Goal: Navigation & Orientation: Find specific page/section

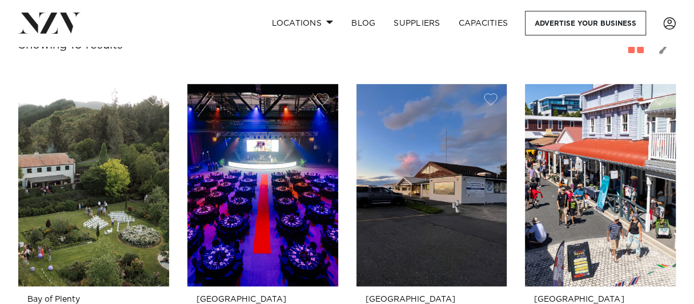
scroll to position [427, 0]
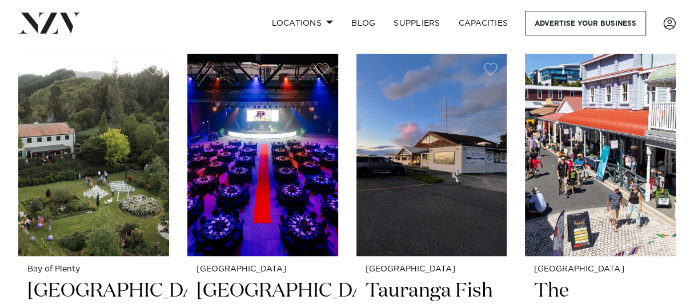
scroll to position [451, 0]
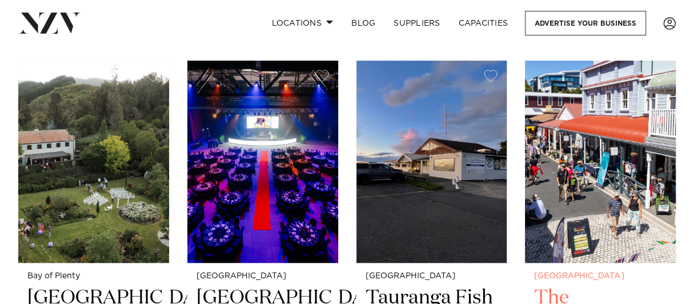
click at [616, 120] on img at bounding box center [600, 162] width 151 height 202
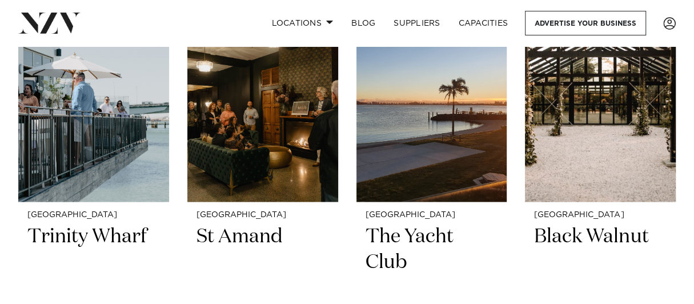
scroll to position [956, 0]
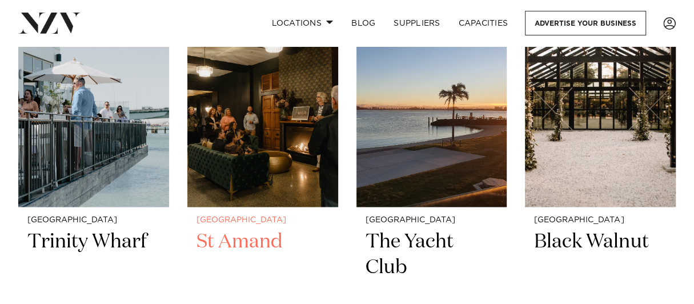
click at [256, 137] on img at bounding box center [262, 106] width 151 height 202
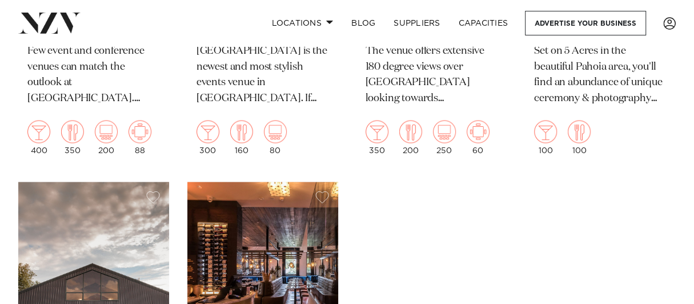
scroll to position [1369, 0]
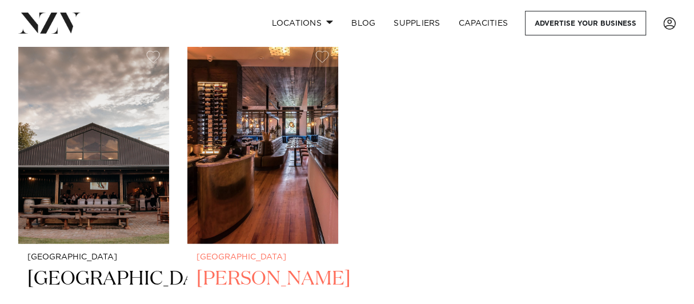
click at [250, 148] on img at bounding box center [262, 143] width 151 height 202
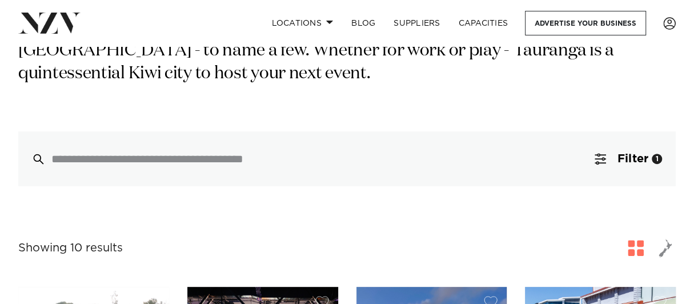
scroll to position [119, 0]
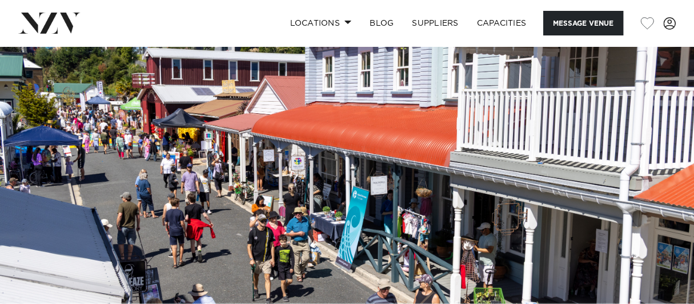
scroll to position [179, 0]
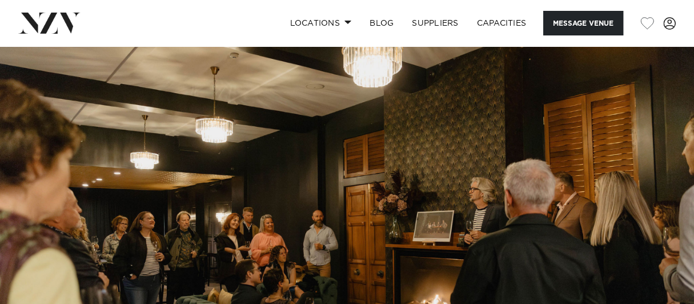
scroll to position [106, 0]
